Goal: Transaction & Acquisition: Purchase product/service

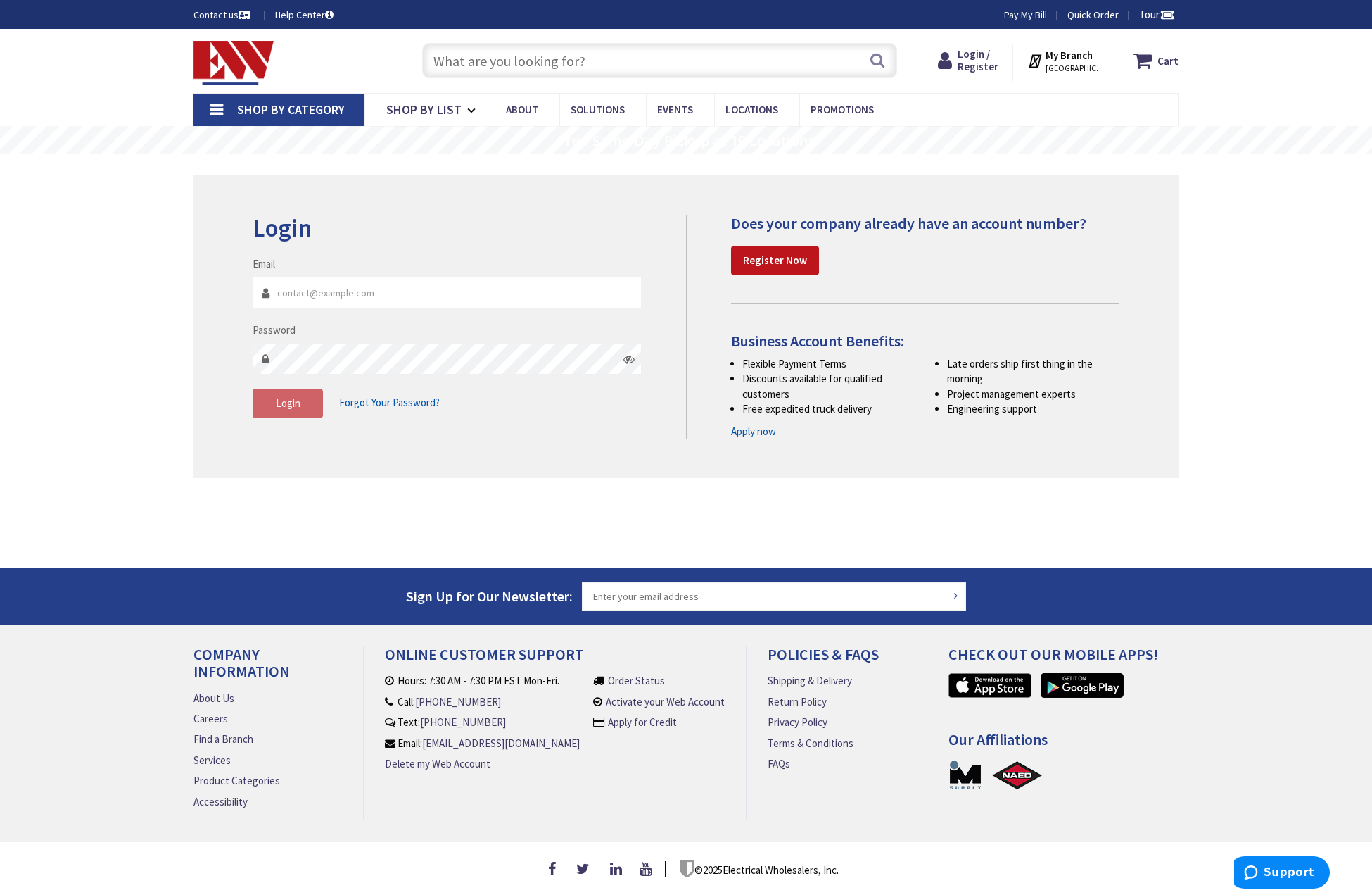
click at [338, 292] on input "Email" at bounding box center [447, 292] width 389 height 32
type input "pete"
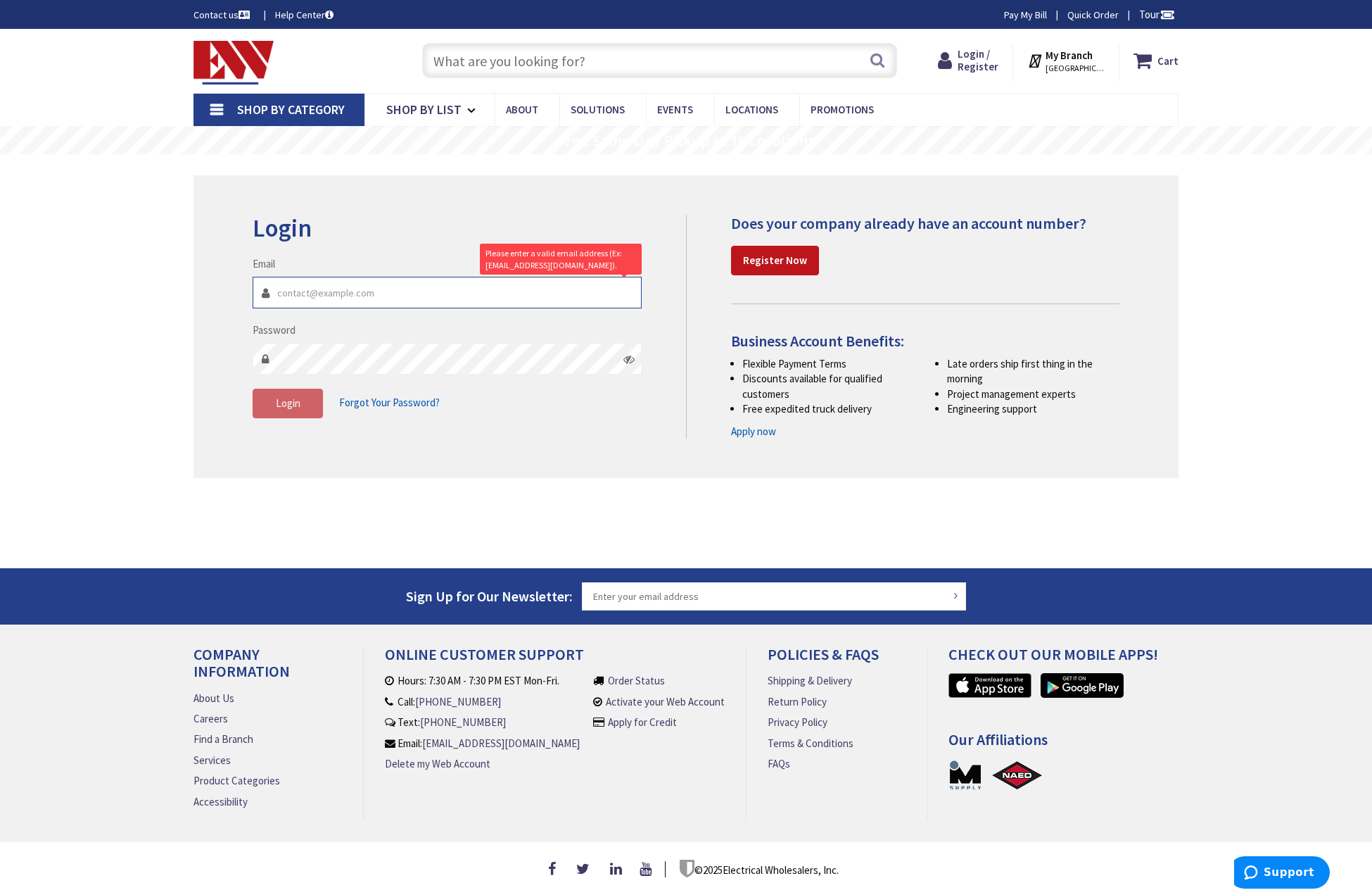
type input "[PERSON_NAME][EMAIL_ADDRESS][DOMAIN_NAME]"
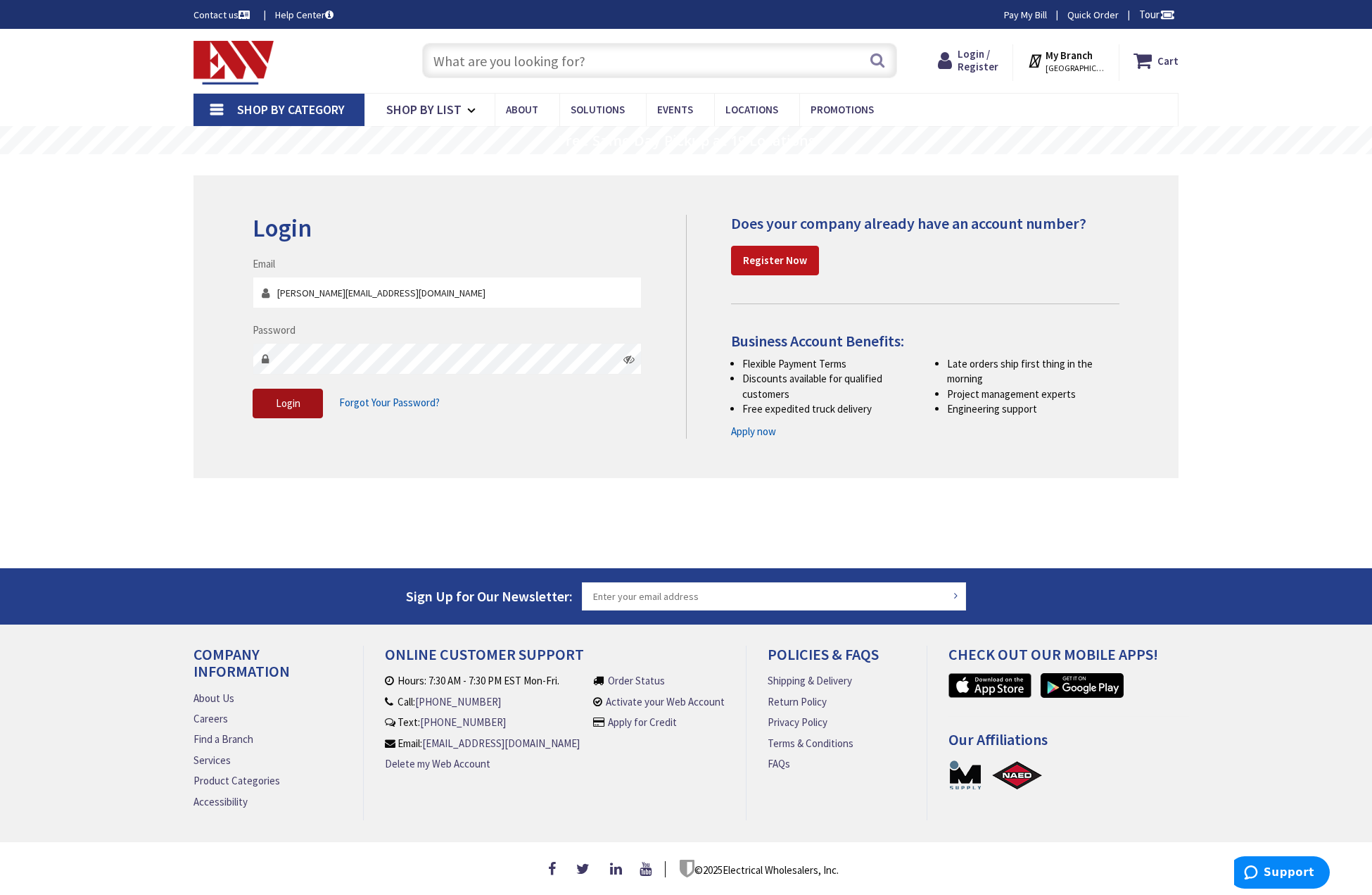
click at [301, 406] on button "Login" at bounding box center [287, 403] width 70 height 29
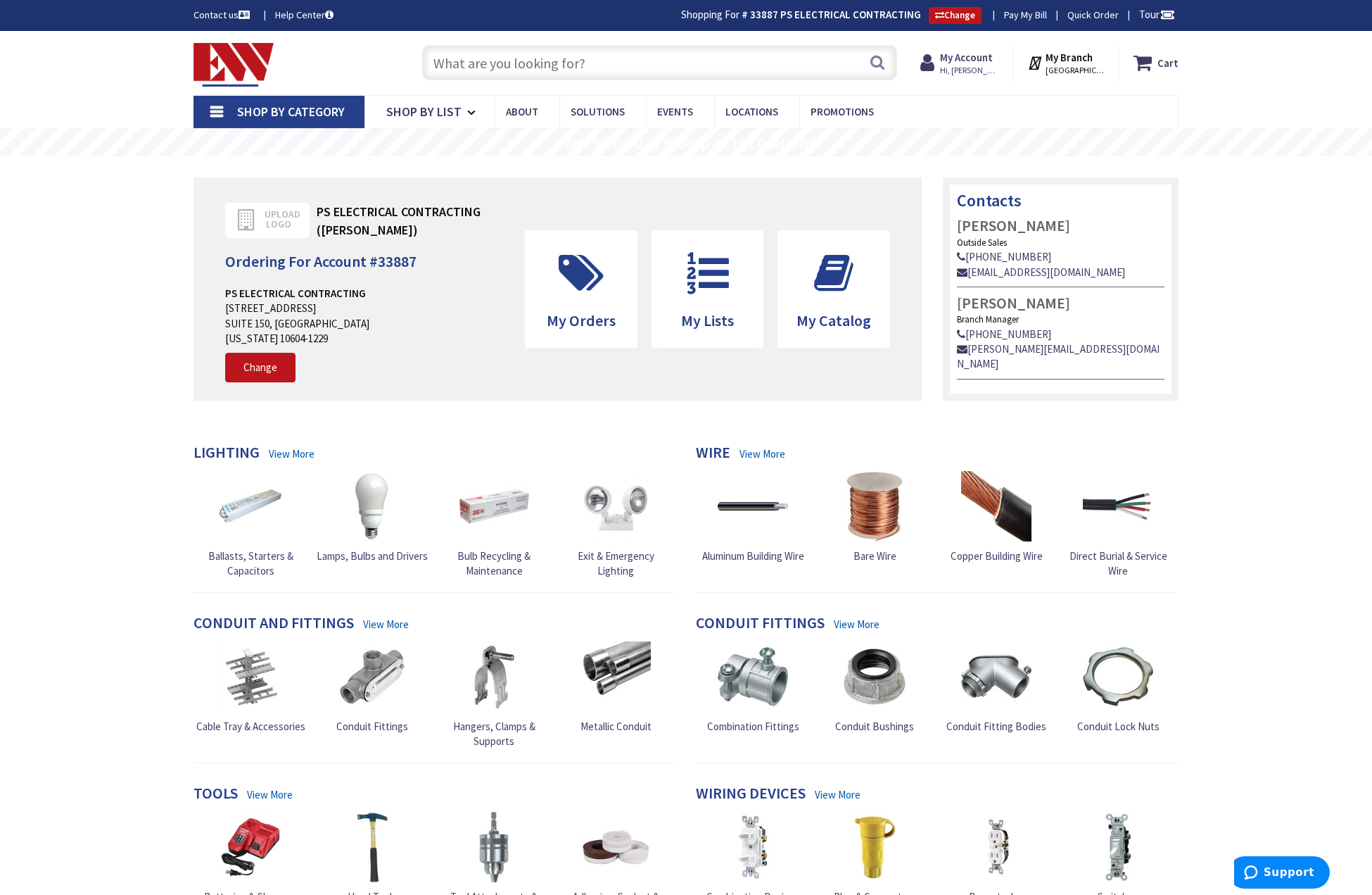
click at [543, 59] on input "text" at bounding box center [659, 63] width 475 height 36
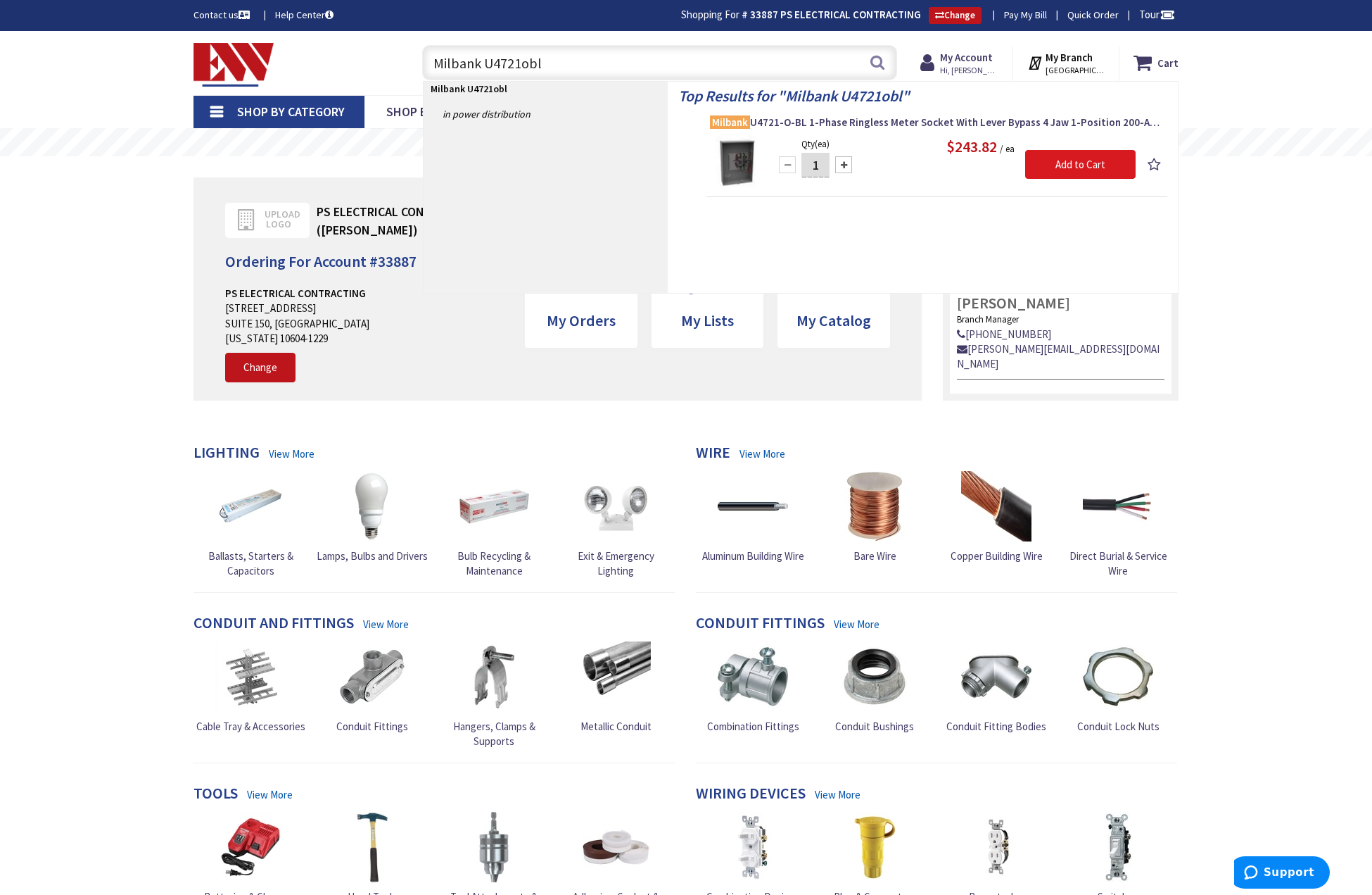
type input "Milbank U4721obl"
click at [1075, 165] on input "Add to Cart" at bounding box center [1080, 165] width 110 height 29
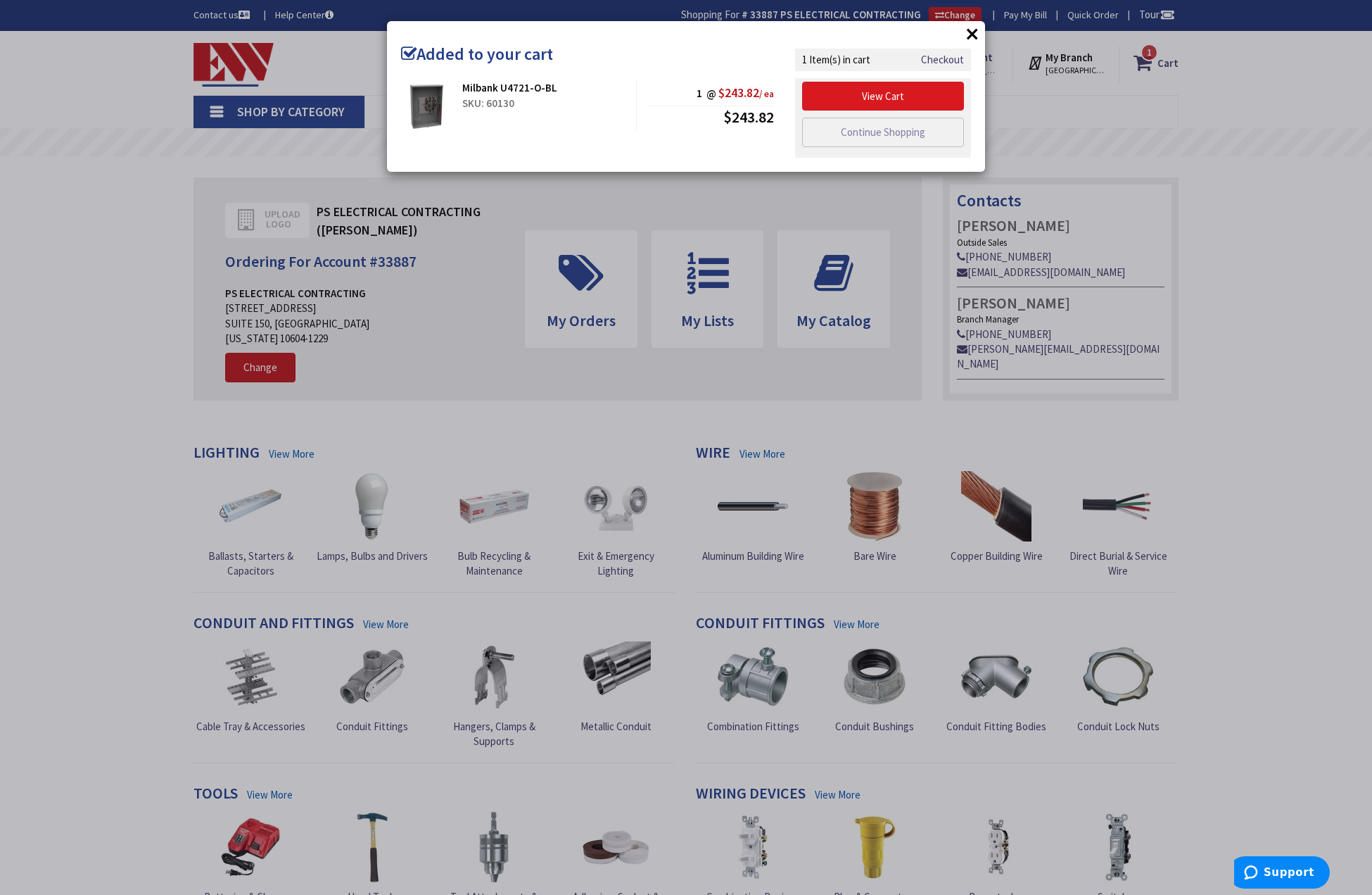
click at [878, 97] on link "View Cart" at bounding box center [882, 97] width 161 height 29
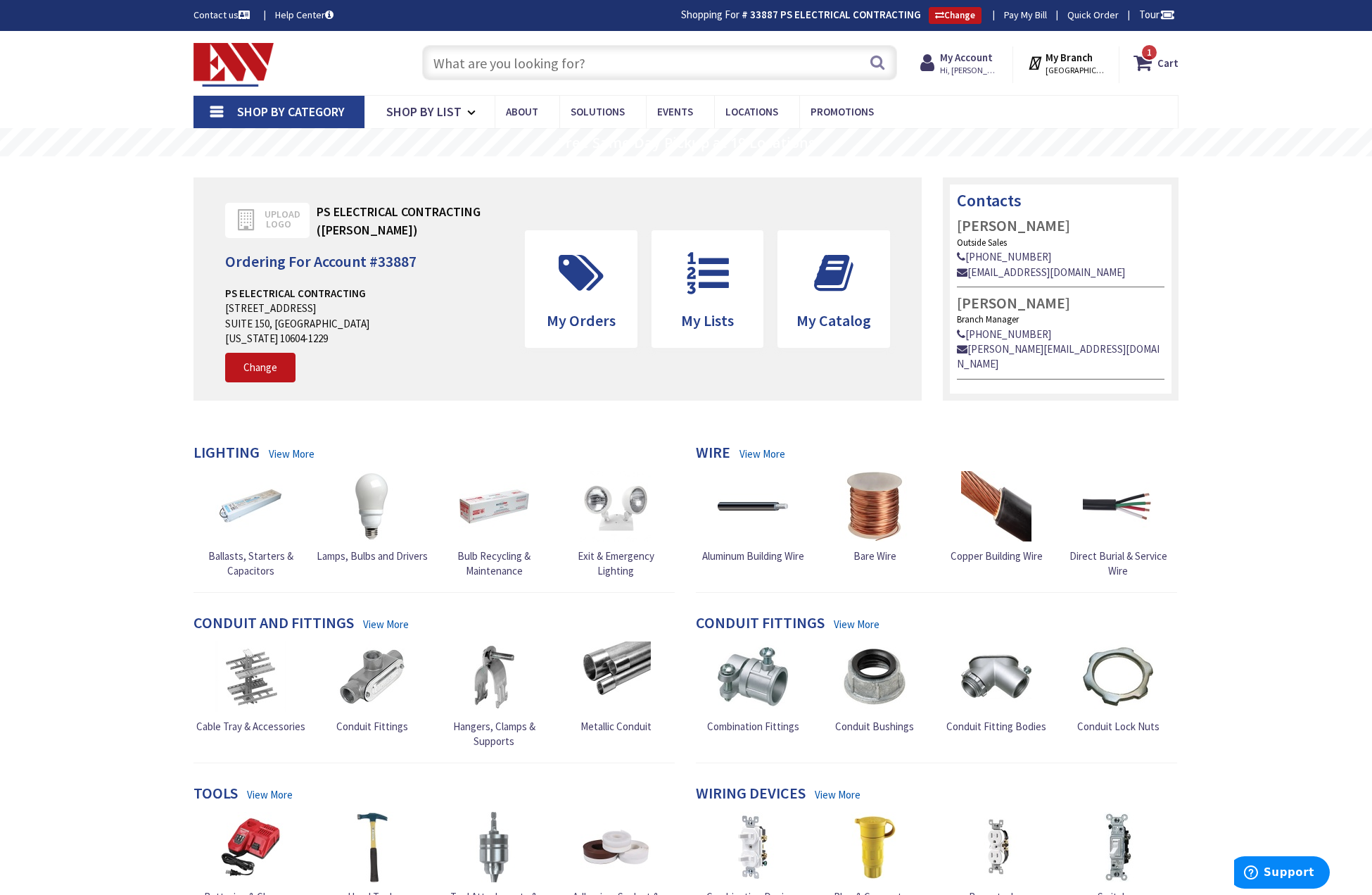
click at [473, 68] on input "text" at bounding box center [659, 63] width 475 height 36
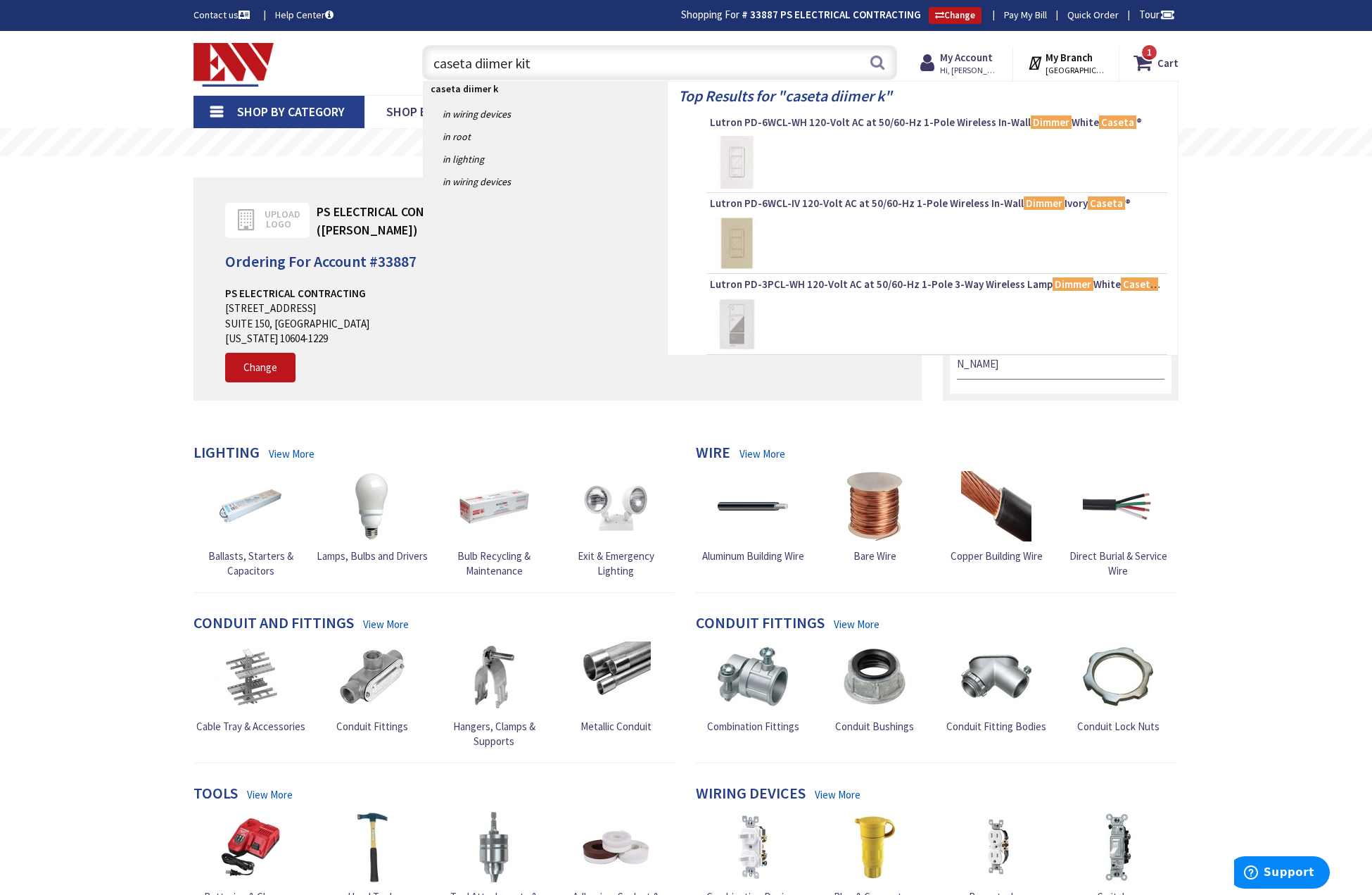
type input "caseta dimer kit"
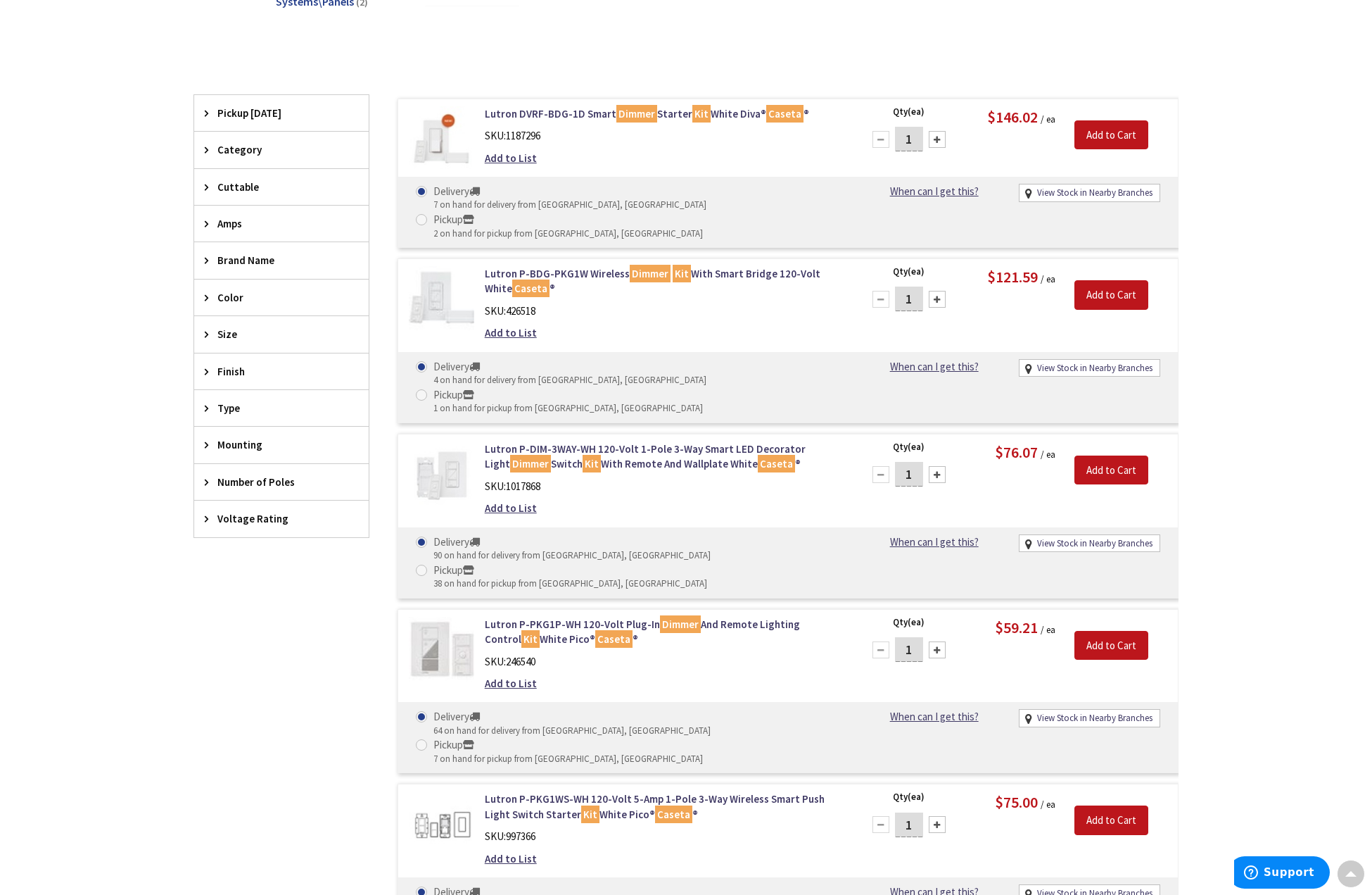
scroll to position [305, 0]
